Goal: Find specific page/section: Find specific page/section

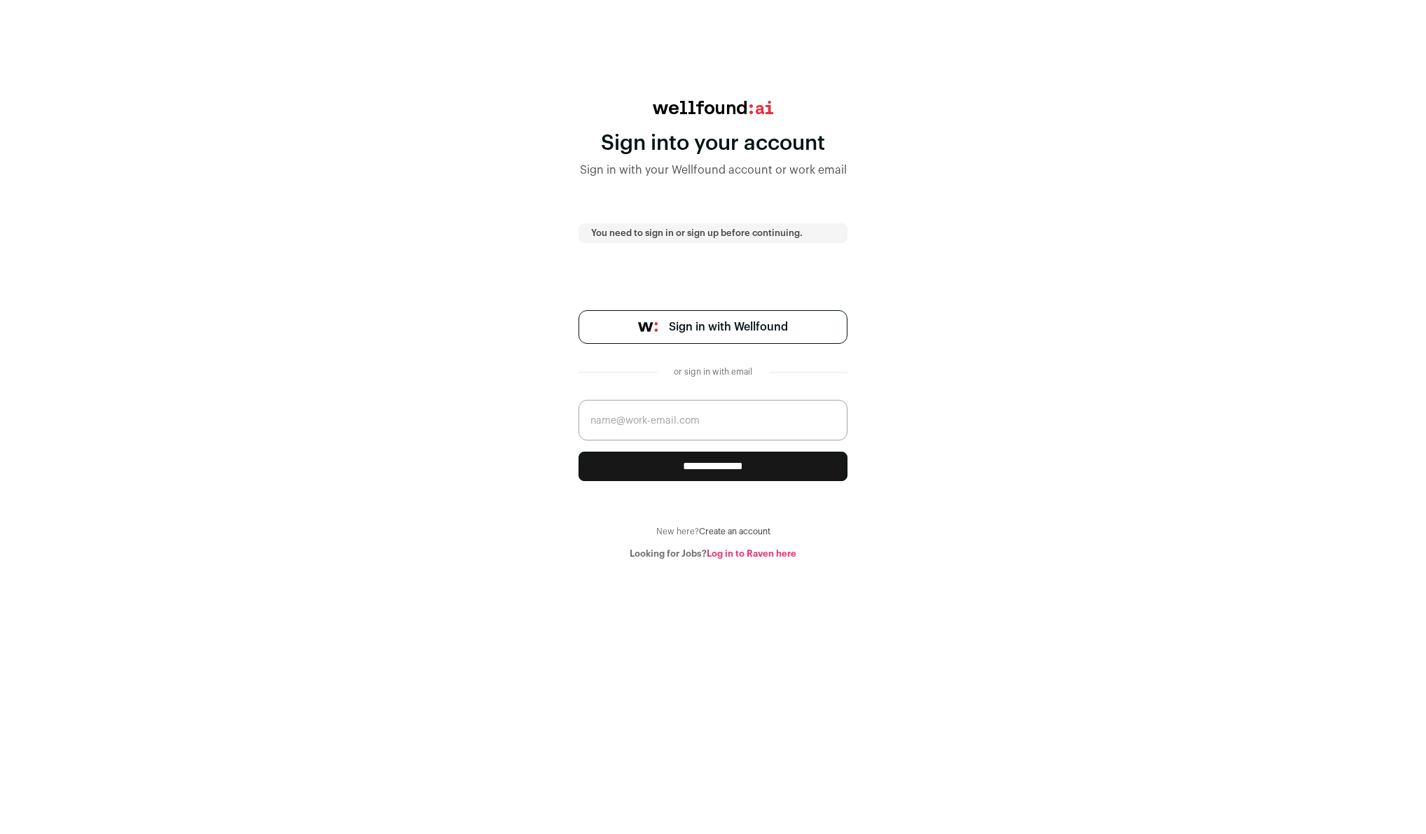
click at [745, 328] on span "Sign in with Wellfound" at bounding box center [728, 327] width 119 height 17
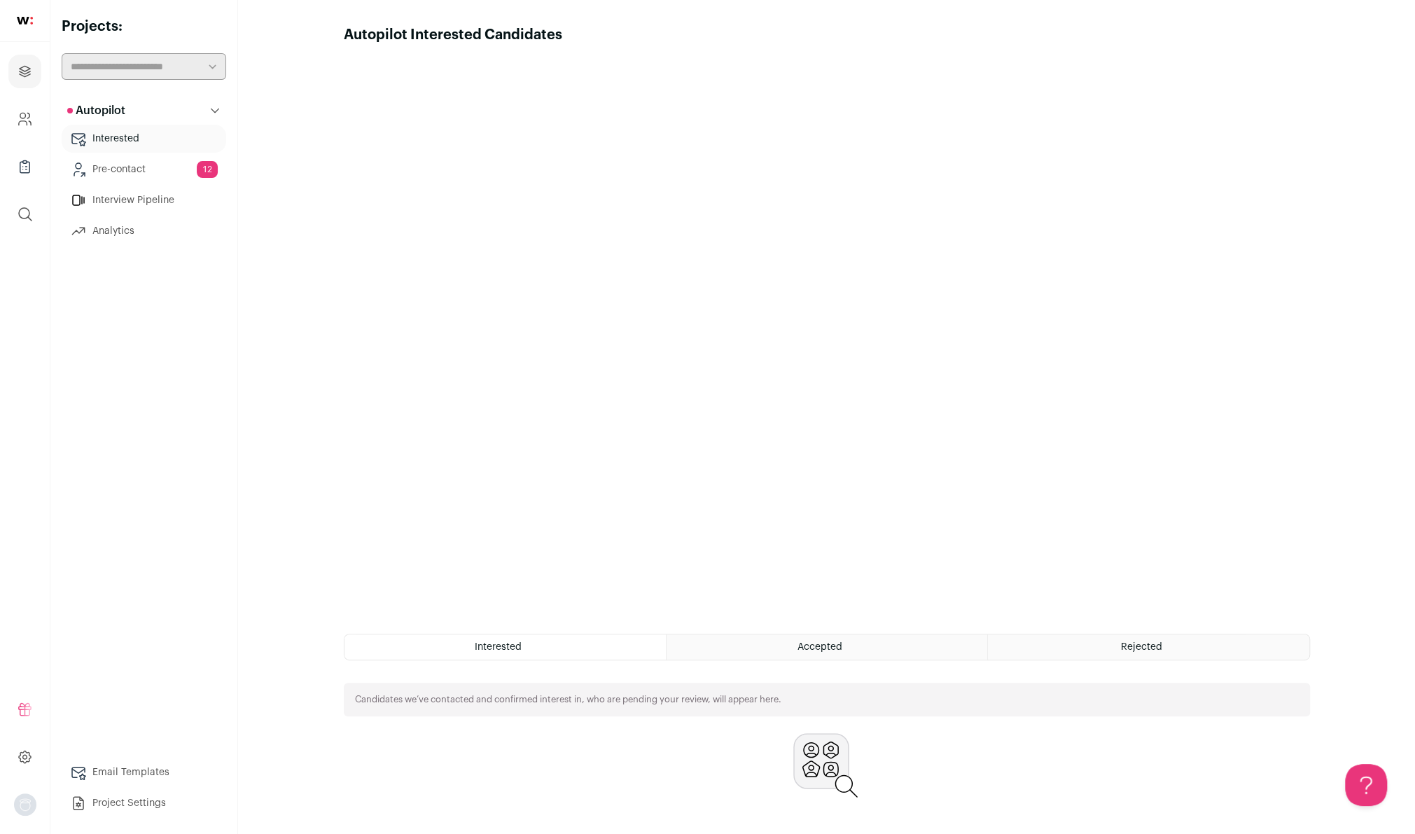
click at [121, 173] on link "Pre-contact 12" at bounding box center [144, 169] width 165 height 28
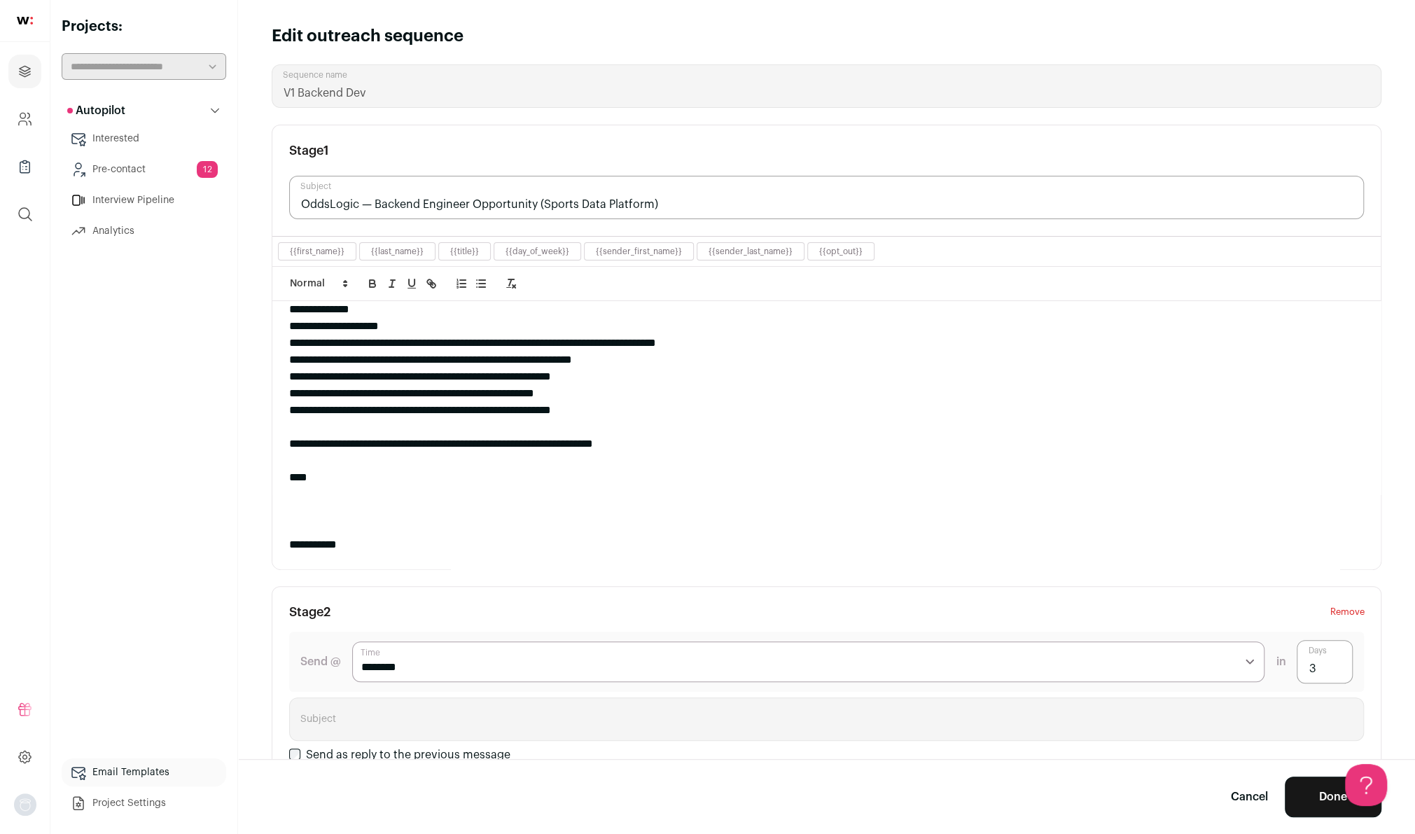
scroll to position [174, 0]
